Goal: Information Seeking & Learning: Compare options

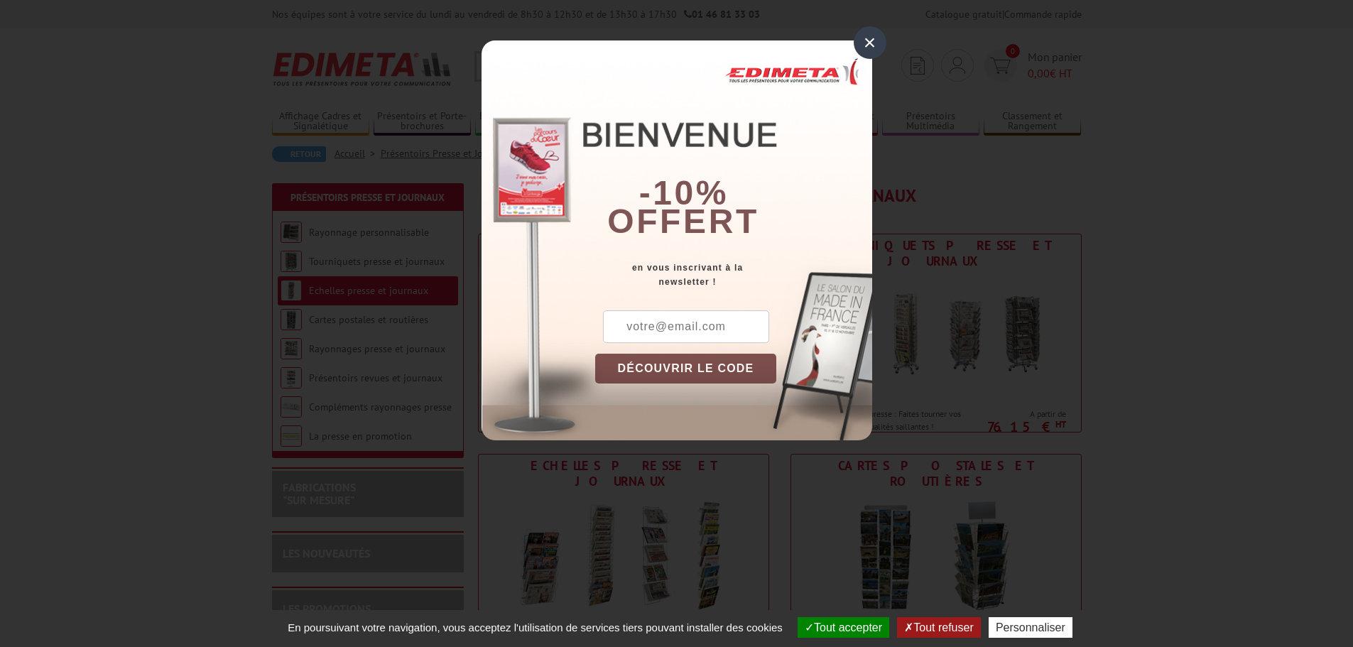
click at [870, 42] on div "×" at bounding box center [870, 42] width 33 height 33
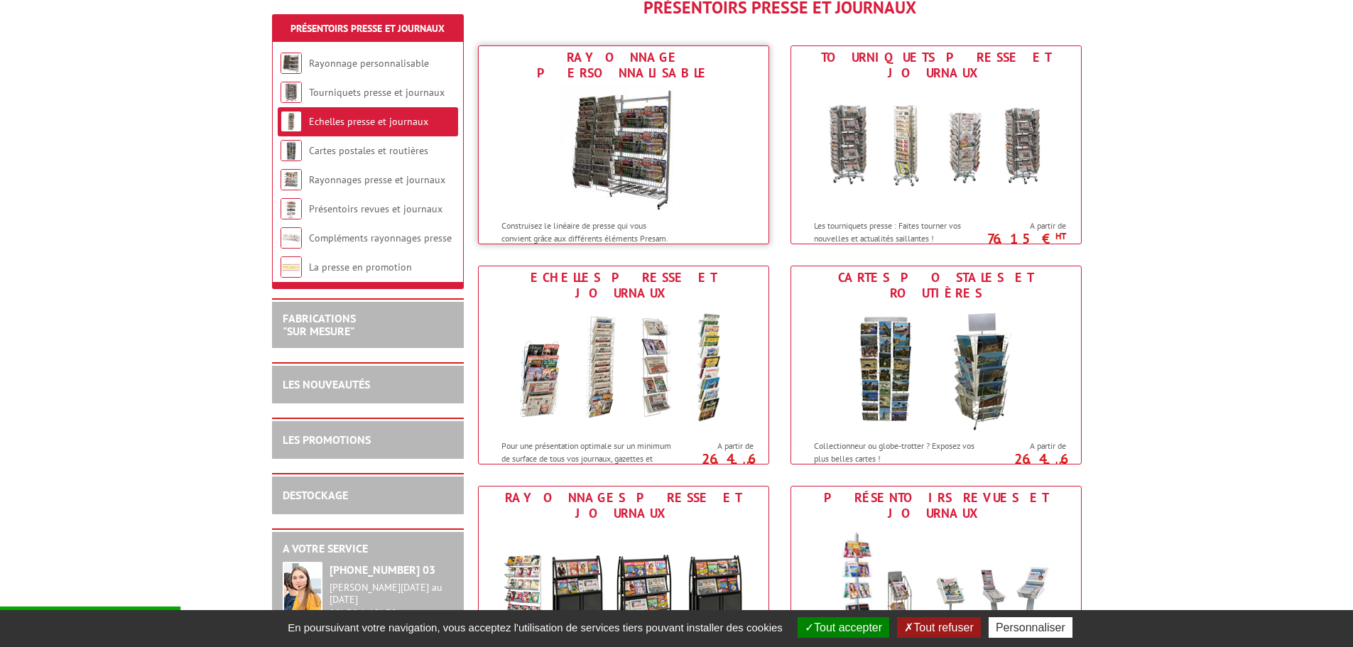
scroll to position [213, 0]
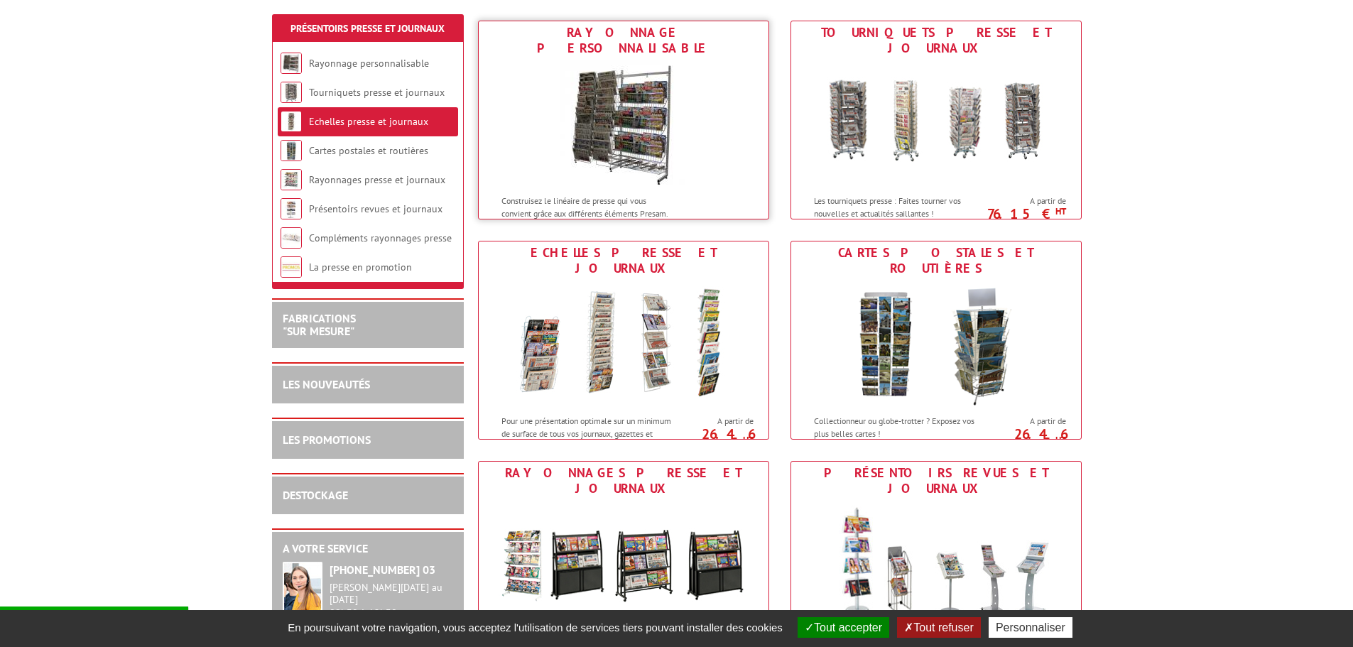
click at [698, 159] on div at bounding box center [624, 124] width 290 height 128
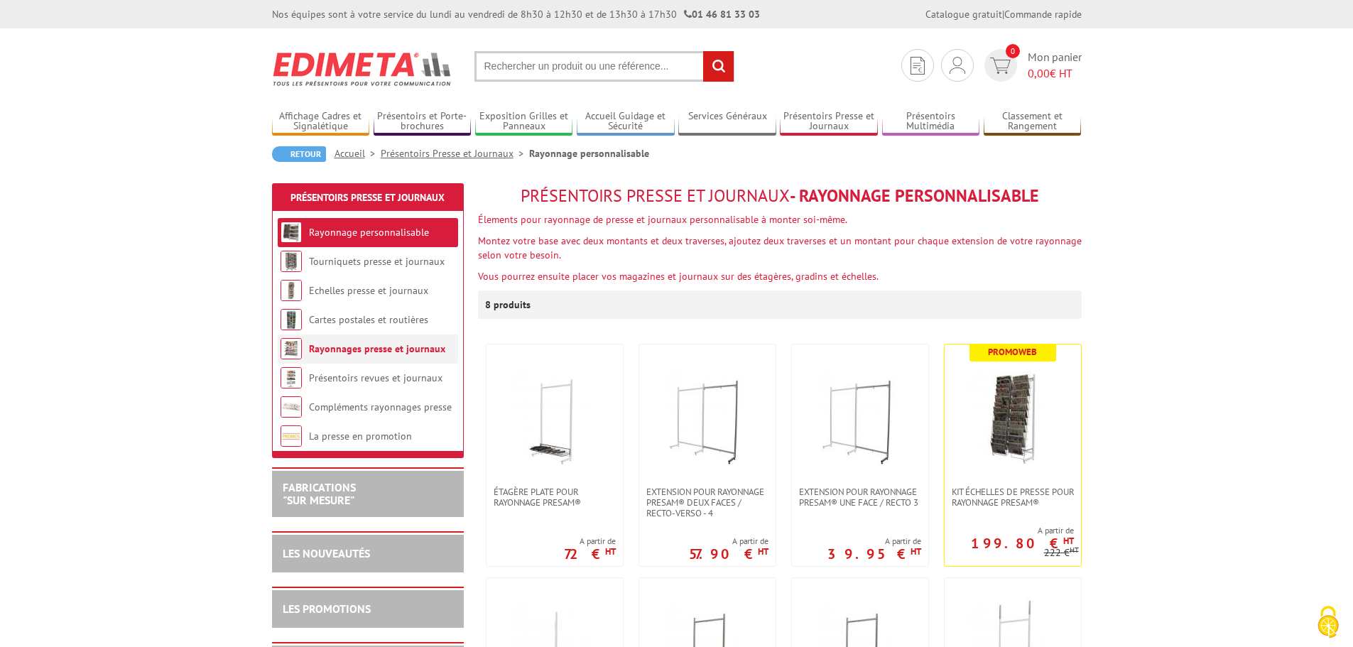
click at [379, 357] on li "Rayonnages presse et journaux" at bounding box center [368, 349] width 180 height 29
click at [369, 351] on link "Rayonnages presse et journaux" at bounding box center [377, 348] width 136 height 13
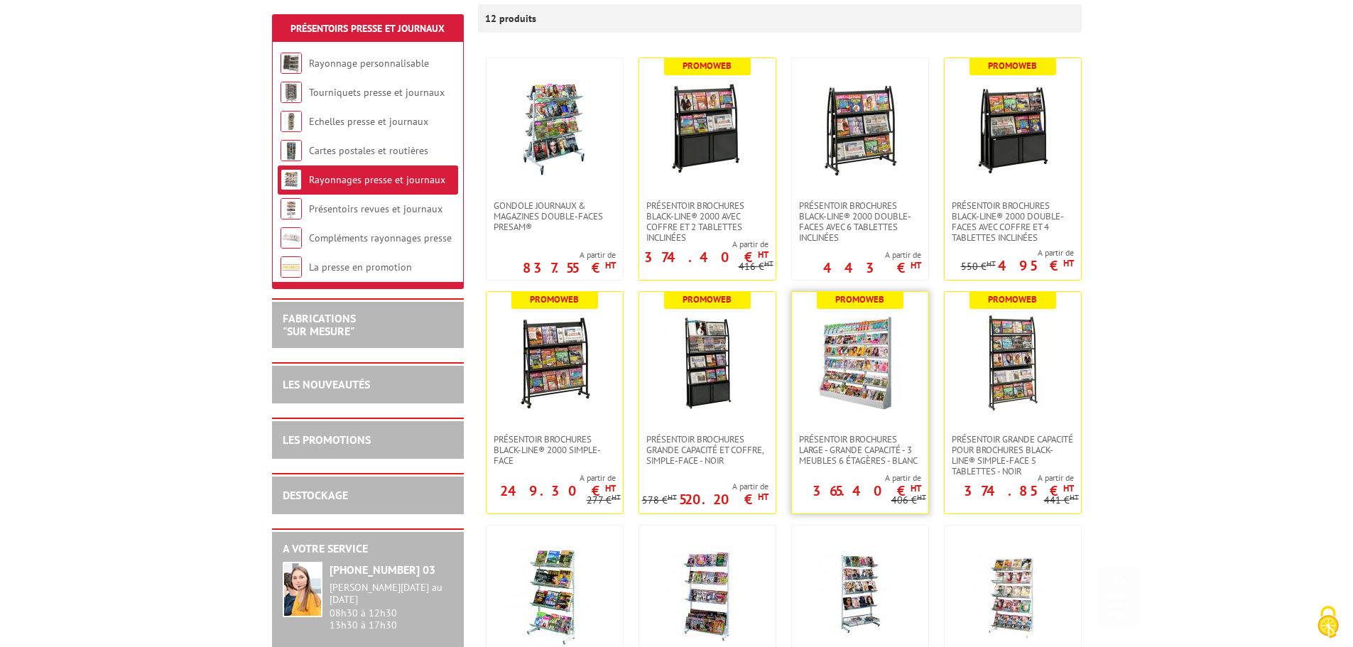
scroll to position [284, 0]
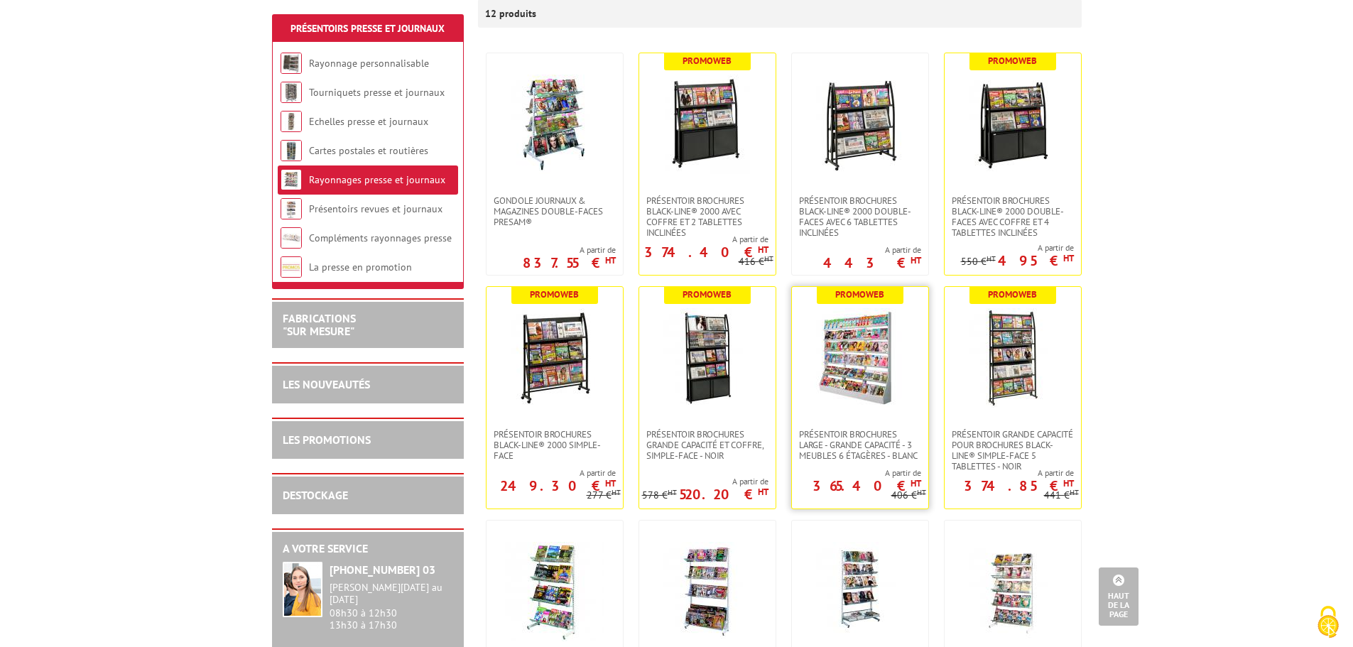
click at [849, 359] on img at bounding box center [859, 357] width 99 height 99
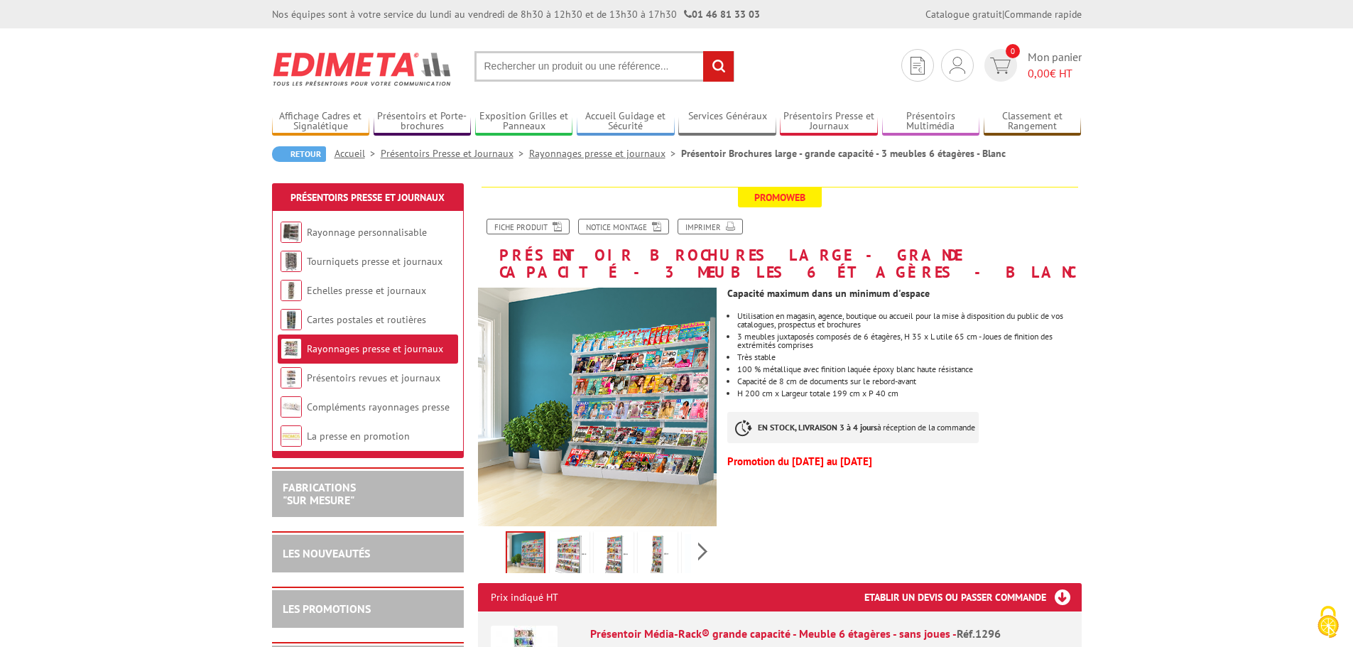
click at [659, 538] on img at bounding box center [658, 556] width 34 height 44
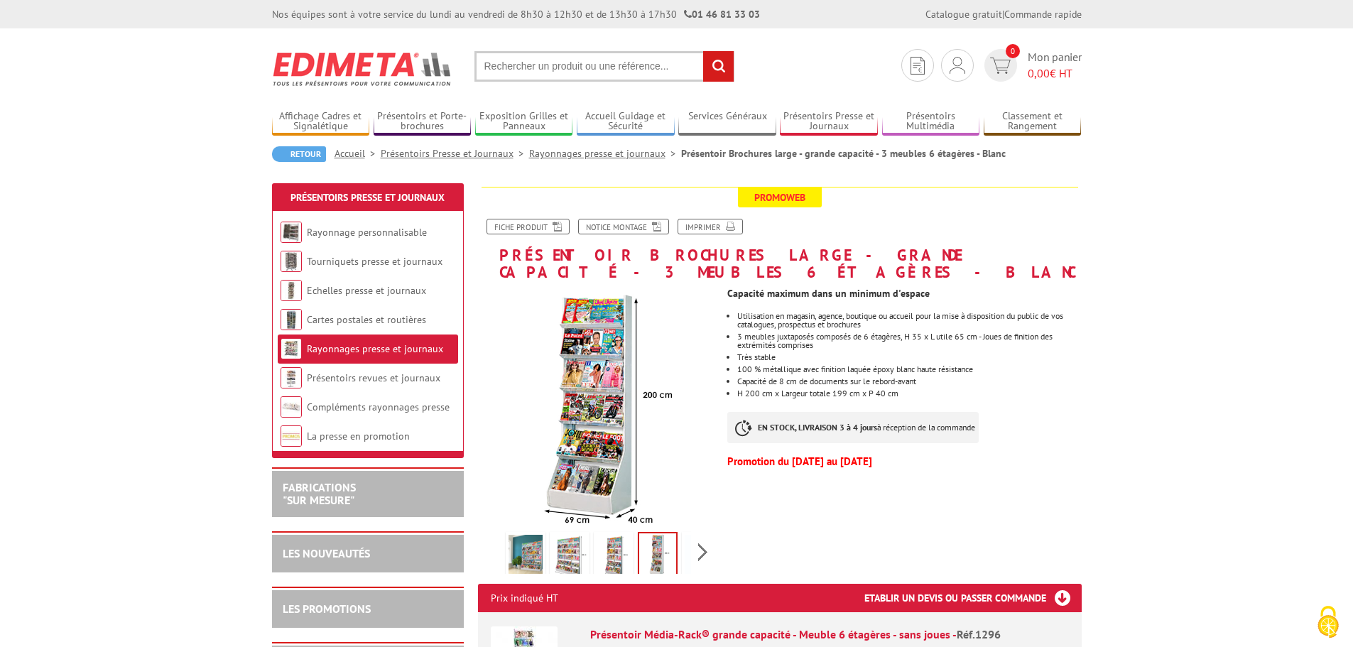
click at [622, 546] on img at bounding box center [614, 557] width 34 height 44
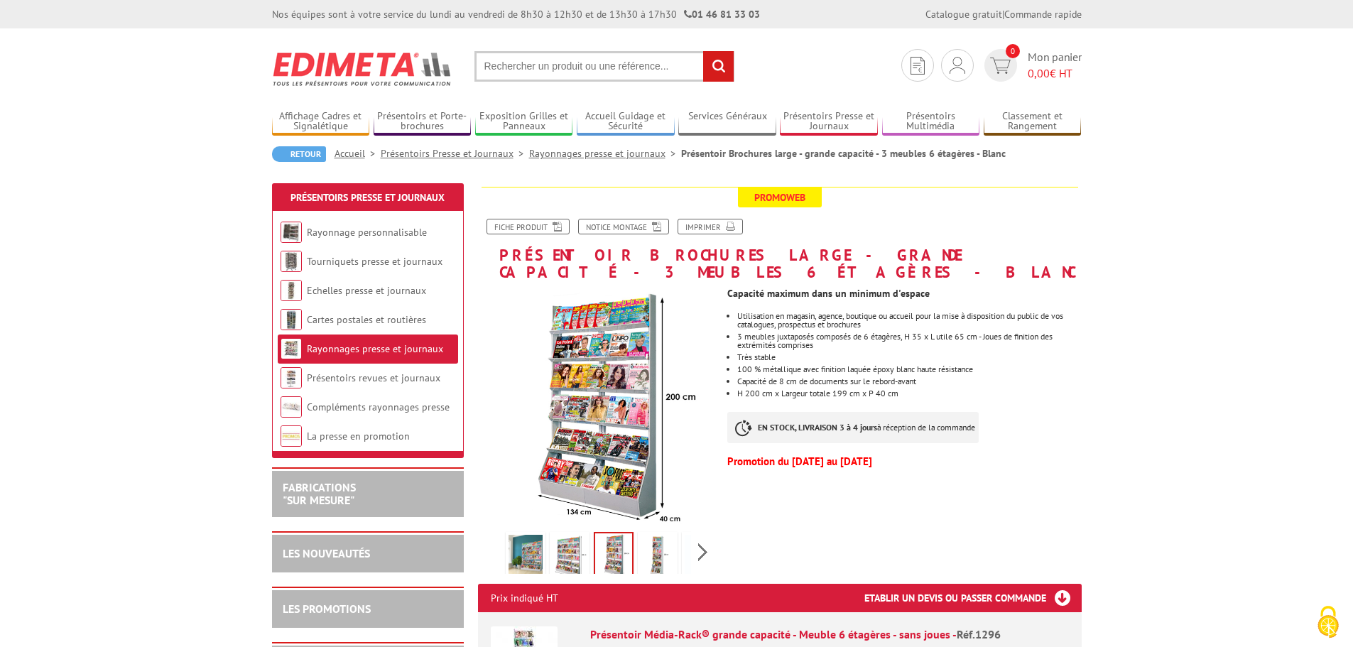
click at [557, 539] on img at bounding box center [570, 557] width 34 height 44
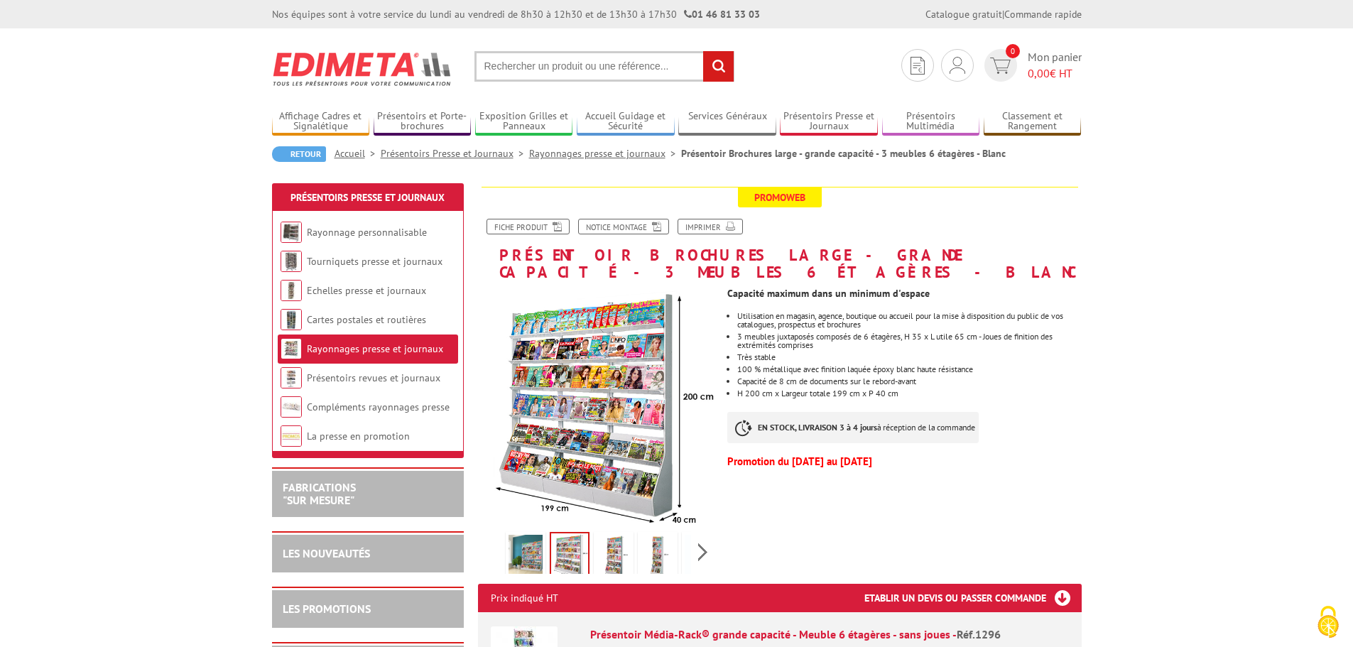
click at [518, 537] on img at bounding box center [526, 557] width 34 height 44
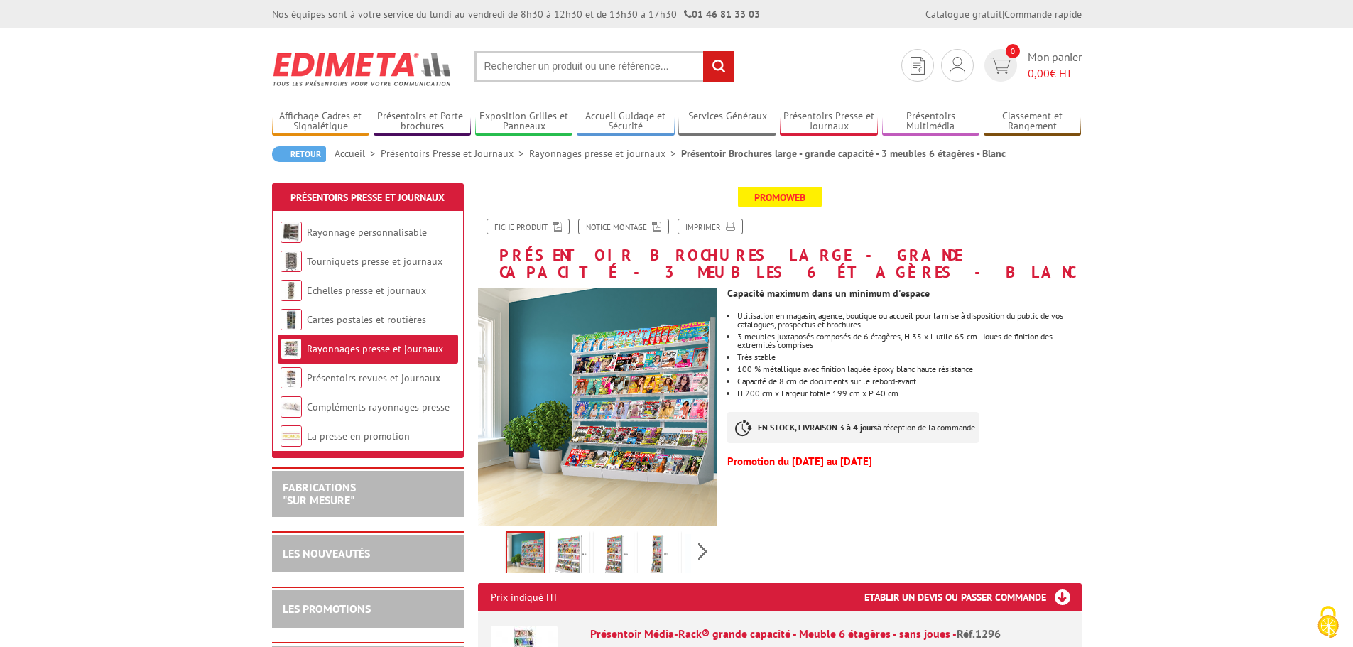
click at [566, 539] on img at bounding box center [570, 556] width 34 height 44
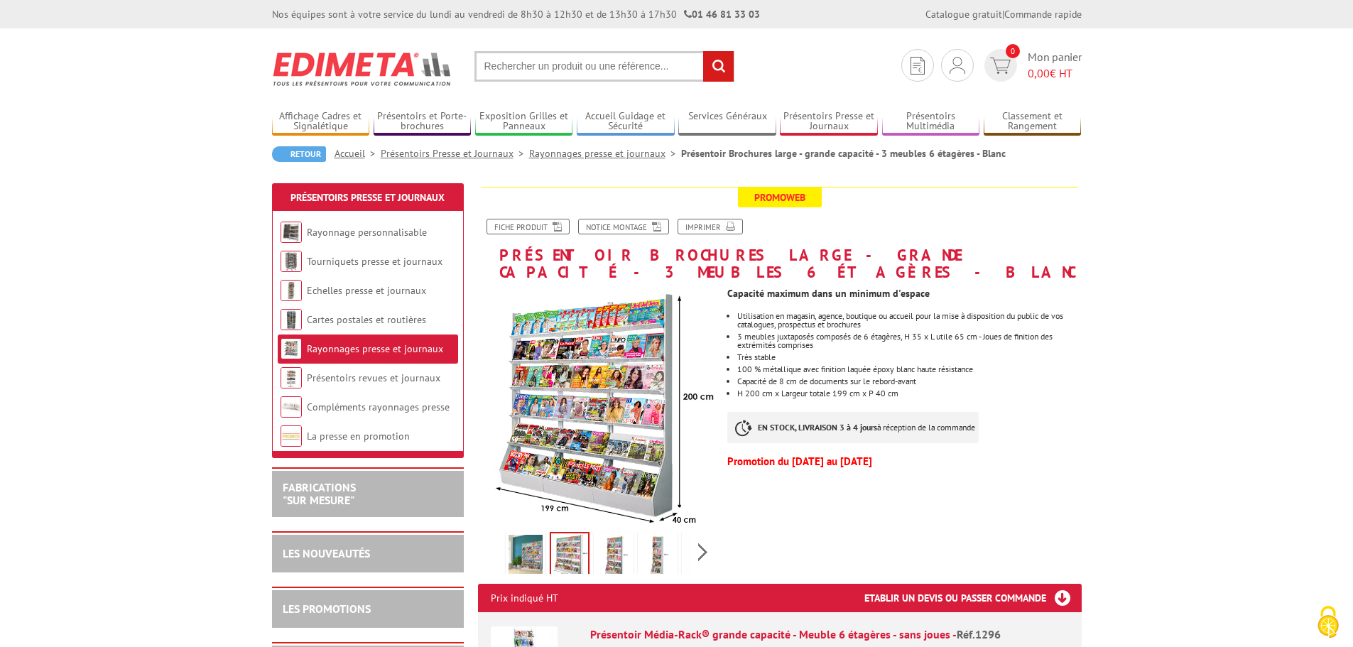
click at [615, 538] on img at bounding box center [614, 557] width 34 height 44
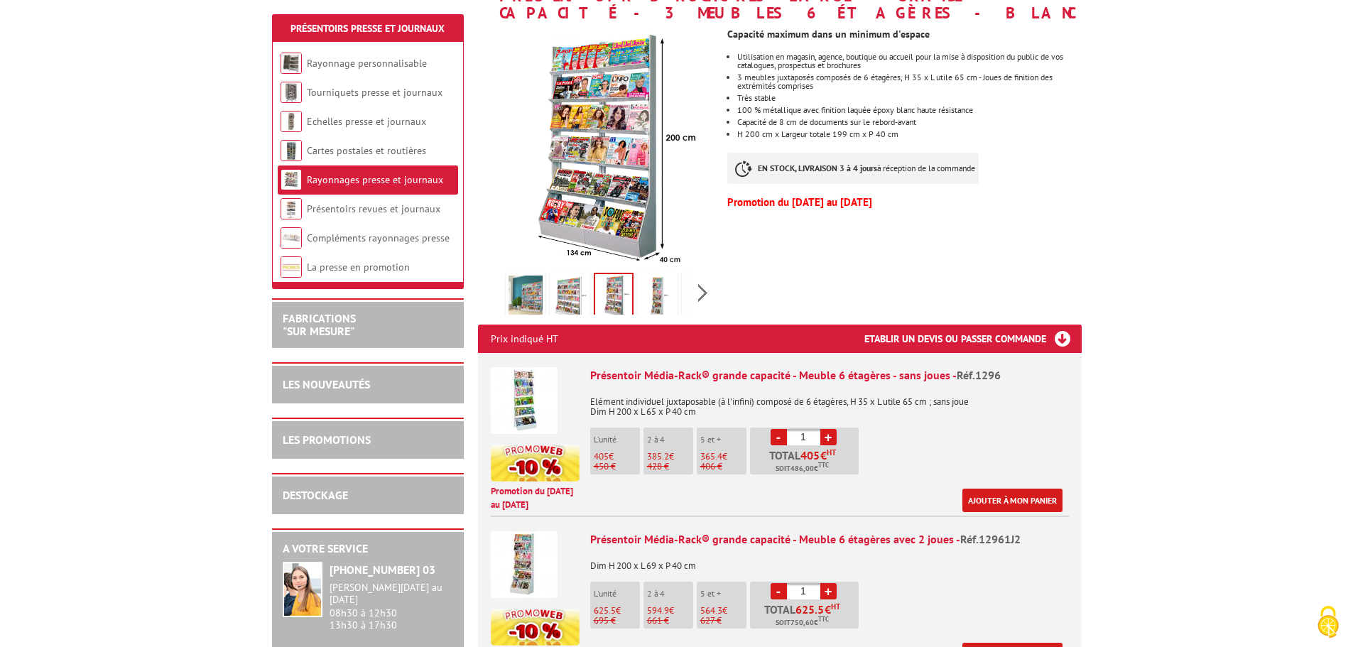
scroll to position [284, 0]
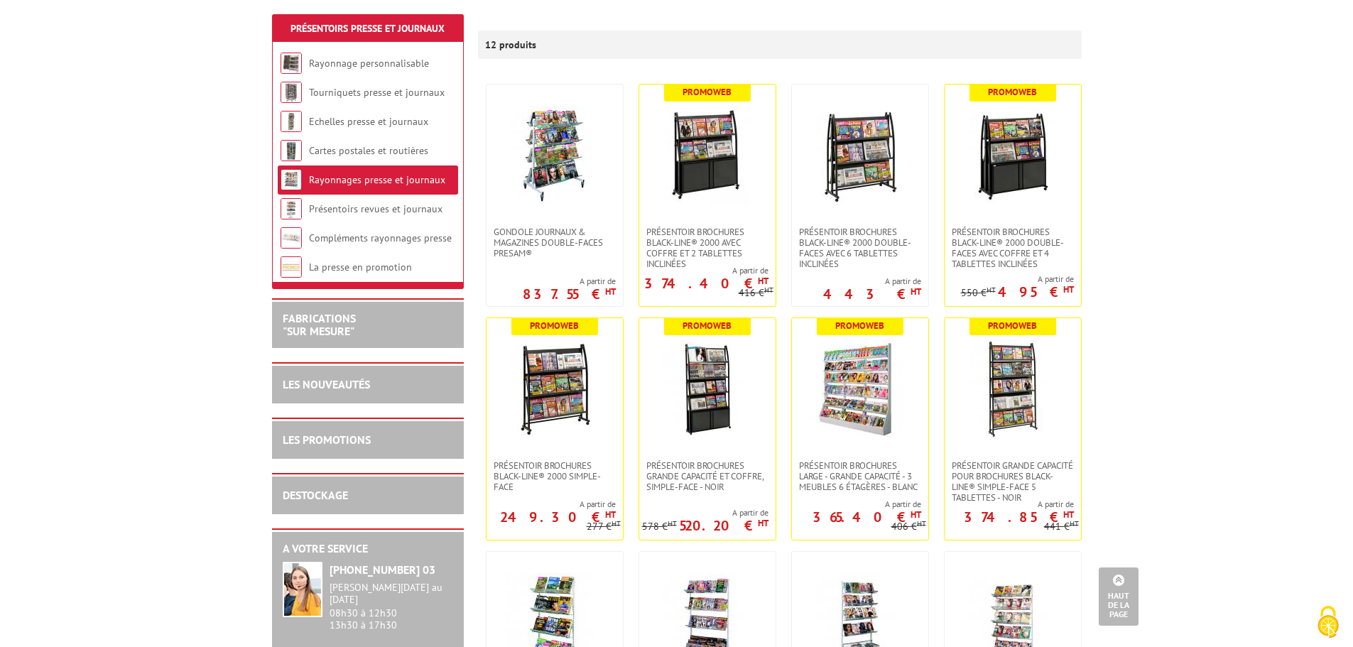
scroll to position [71, 0]
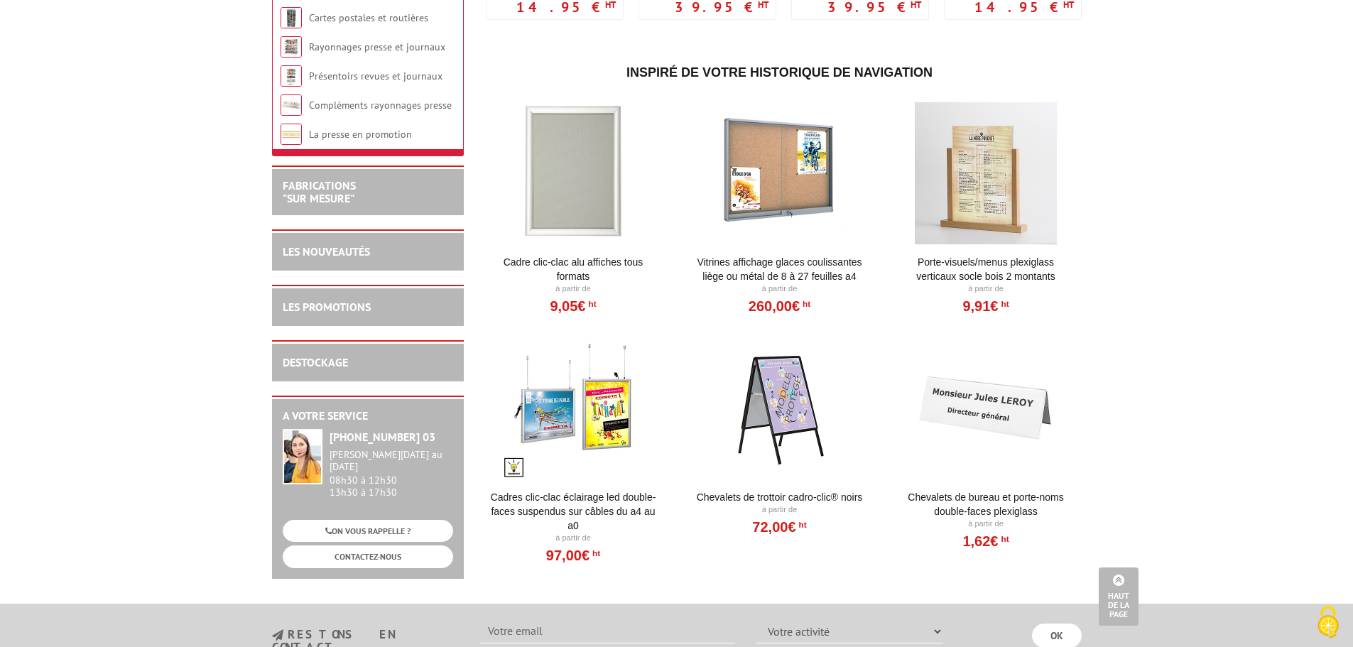
scroll to position [781, 0]
